Goal: Navigation & Orientation: Go to known website

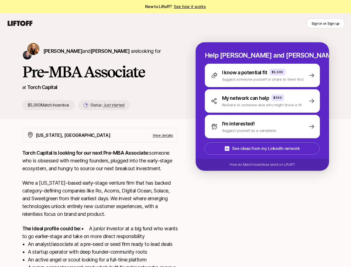
click at [20, 23] on icon at bounding box center [20, 23] width 27 height 8
click at [326, 23] on button "Sign in or Sign up" at bounding box center [326, 23] width 38 height 10
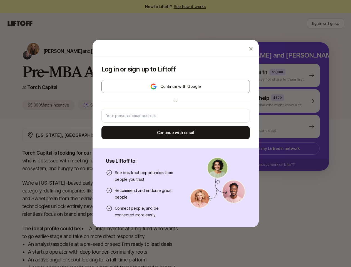
click at [96, 51] on div at bounding box center [176, 48] width 166 height 17
click at [98, 105] on div "Log in or sign up to Liftoff Continue with Google or Continue with email" at bounding box center [176, 102] width 166 height 92
click at [269, 75] on div "Log in or sign up to Liftoff Continue with Google or Continue with email Use Li…" at bounding box center [175, 134] width 351 height 188
click at [269, 101] on div "Log in or sign up to Liftoff Continue with Google or Continue with email Use Li…" at bounding box center [175, 134] width 351 height 188
click at [269, 127] on div "Log in or sign up to Liftoff Continue with Google or Continue with email Use Li…" at bounding box center [175, 134] width 351 height 188
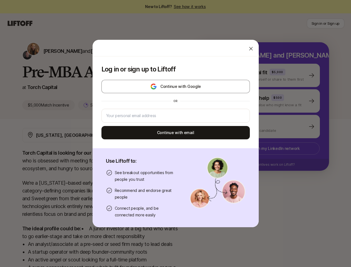
click at [269, 149] on div "Log in or sign up to Liftoff Continue with Google or Continue with email Use Li…" at bounding box center [175, 134] width 351 height 188
click at [269, 165] on div "Log in or sign up to Liftoff Continue with Google or Continue with email Use Li…" at bounding box center [175, 134] width 351 height 188
